Goal: Browse casually

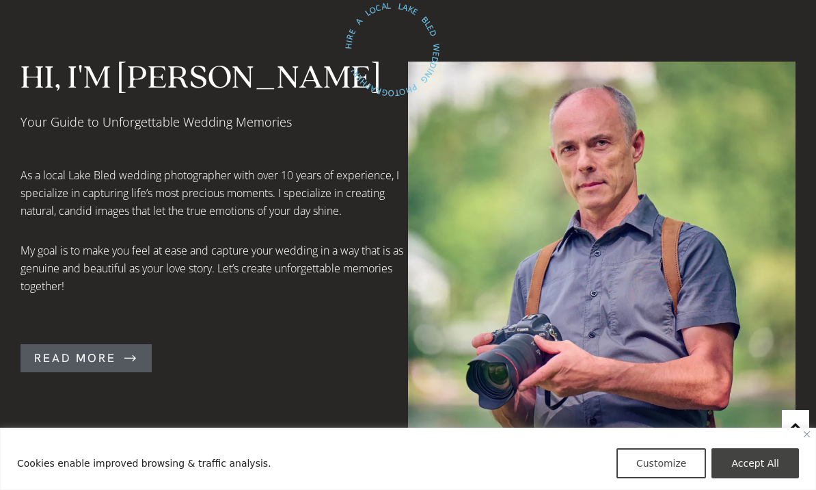
scroll to position [864, 0]
click at [124, 351] on icon at bounding box center [131, 357] width 14 height 12
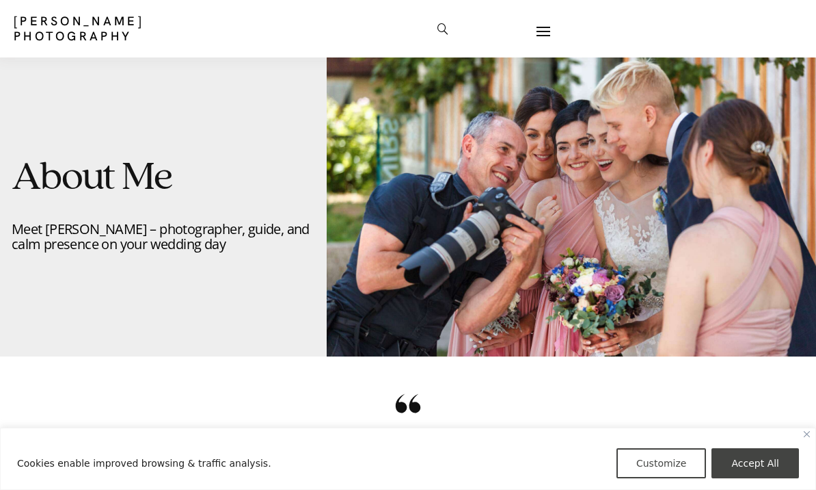
click at [546, 36] on link at bounding box center [544, 31] width 14 height 21
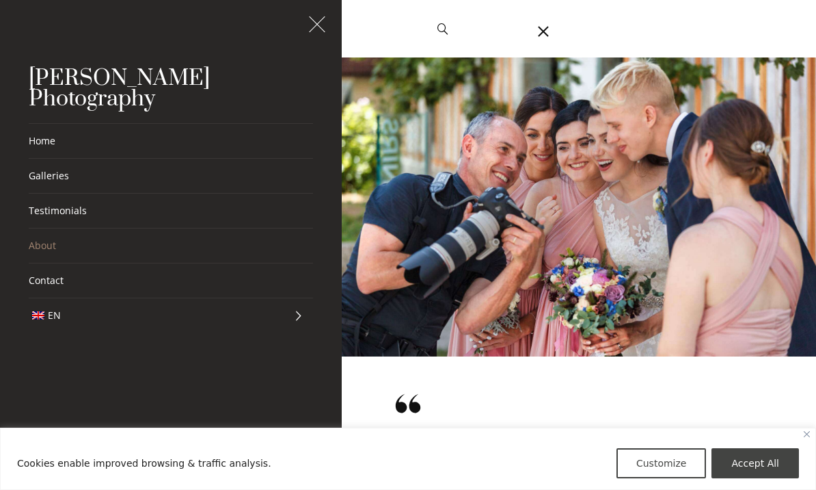
click at [134, 161] on link "Galleries" at bounding box center [171, 176] width 284 height 34
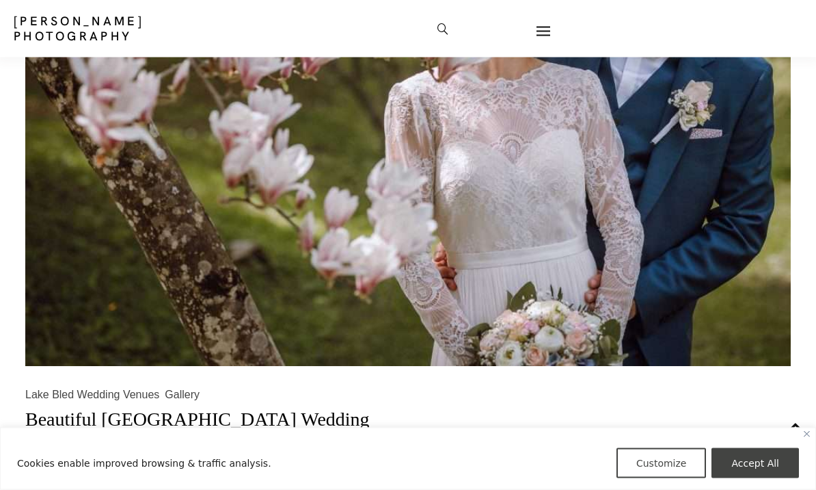
scroll to position [2776, 0]
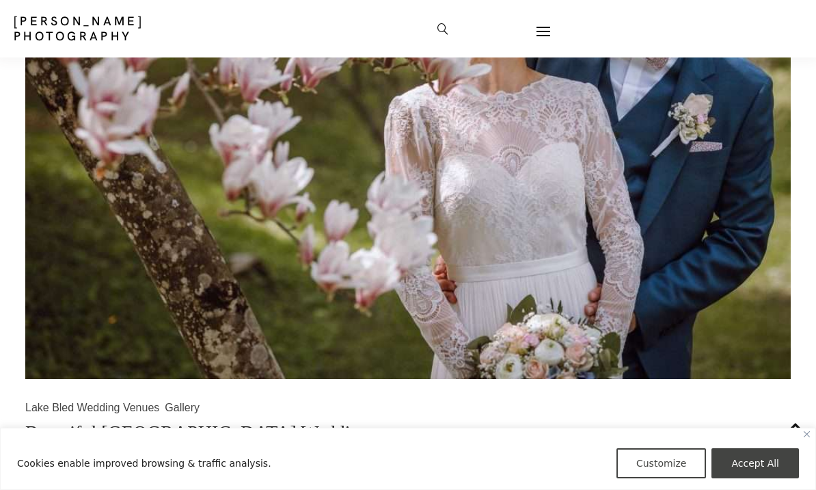
click at [538, 36] on link at bounding box center [544, 31] width 14 height 21
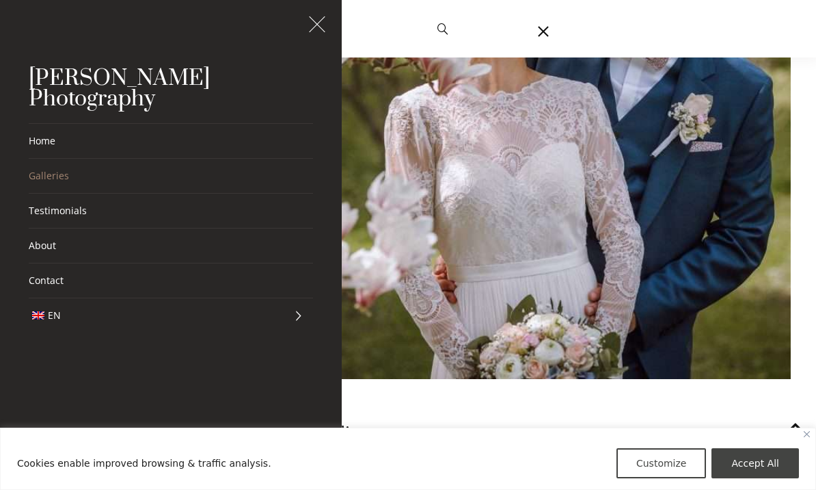
click at [157, 194] on link "Testimonials" at bounding box center [171, 211] width 284 height 34
